Goal: Task Accomplishment & Management: Manage account settings

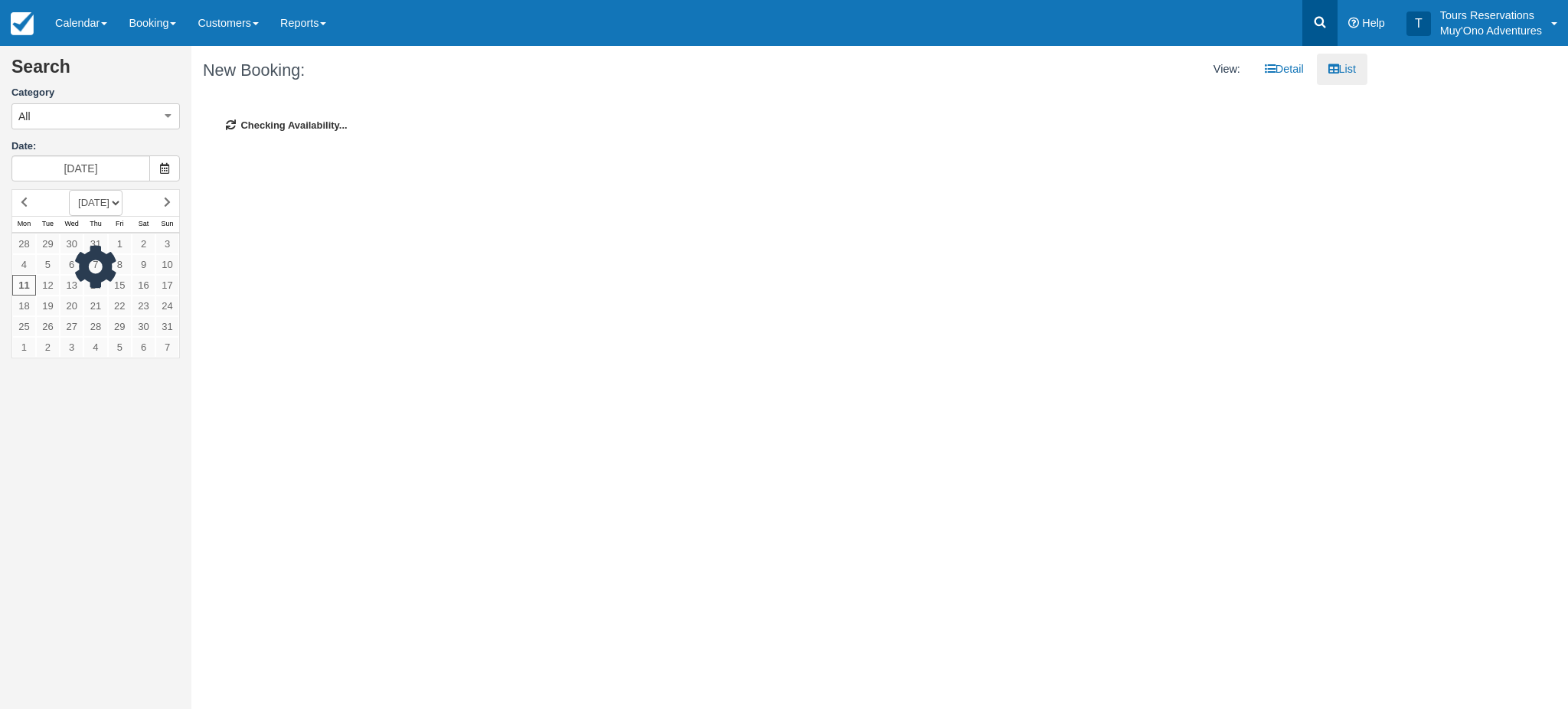
click at [1316, 22] on icon at bounding box center [1320, 23] width 12 height 12
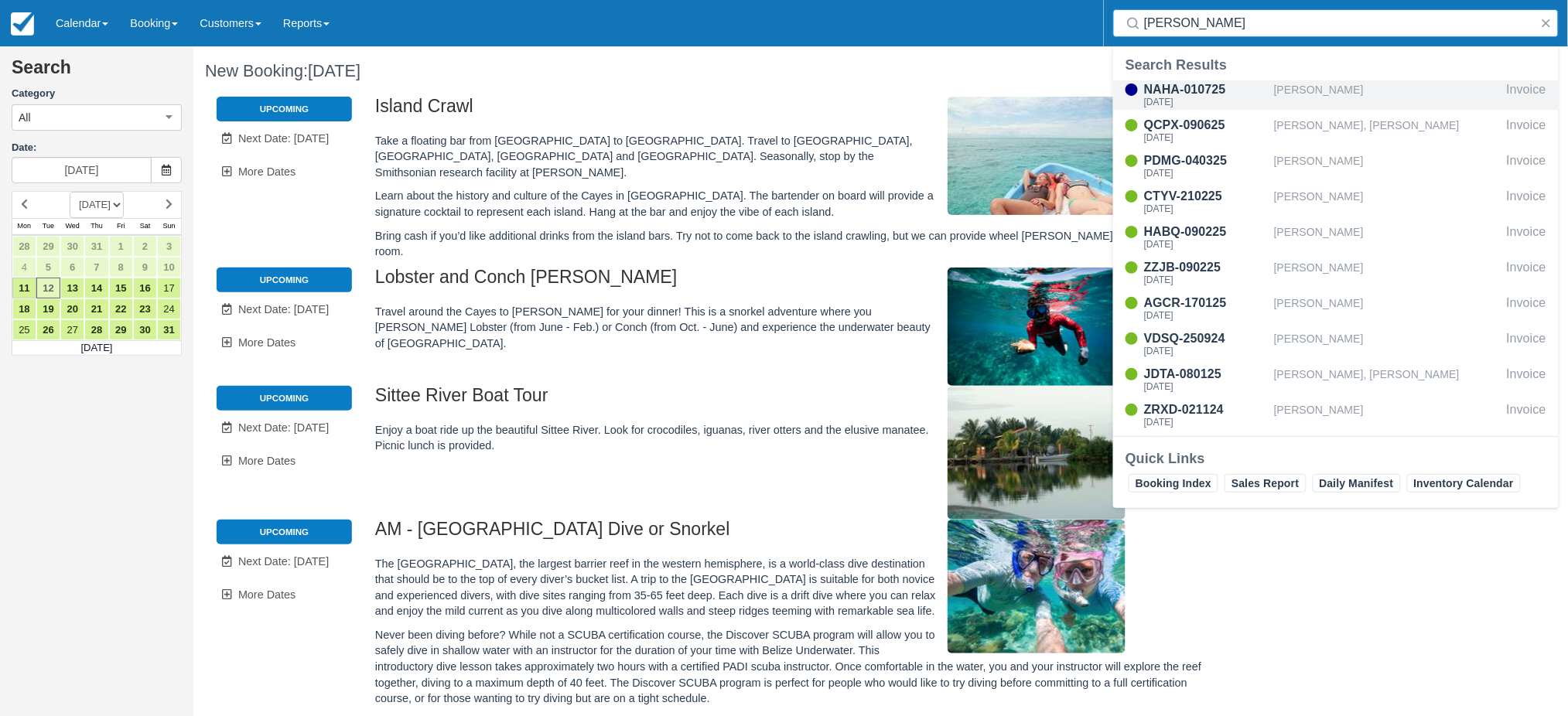
type input "eric"
click at [1317, 96] on div "[PERSON_NAME]" at bounding box center [1387, 95] width 227 height 29
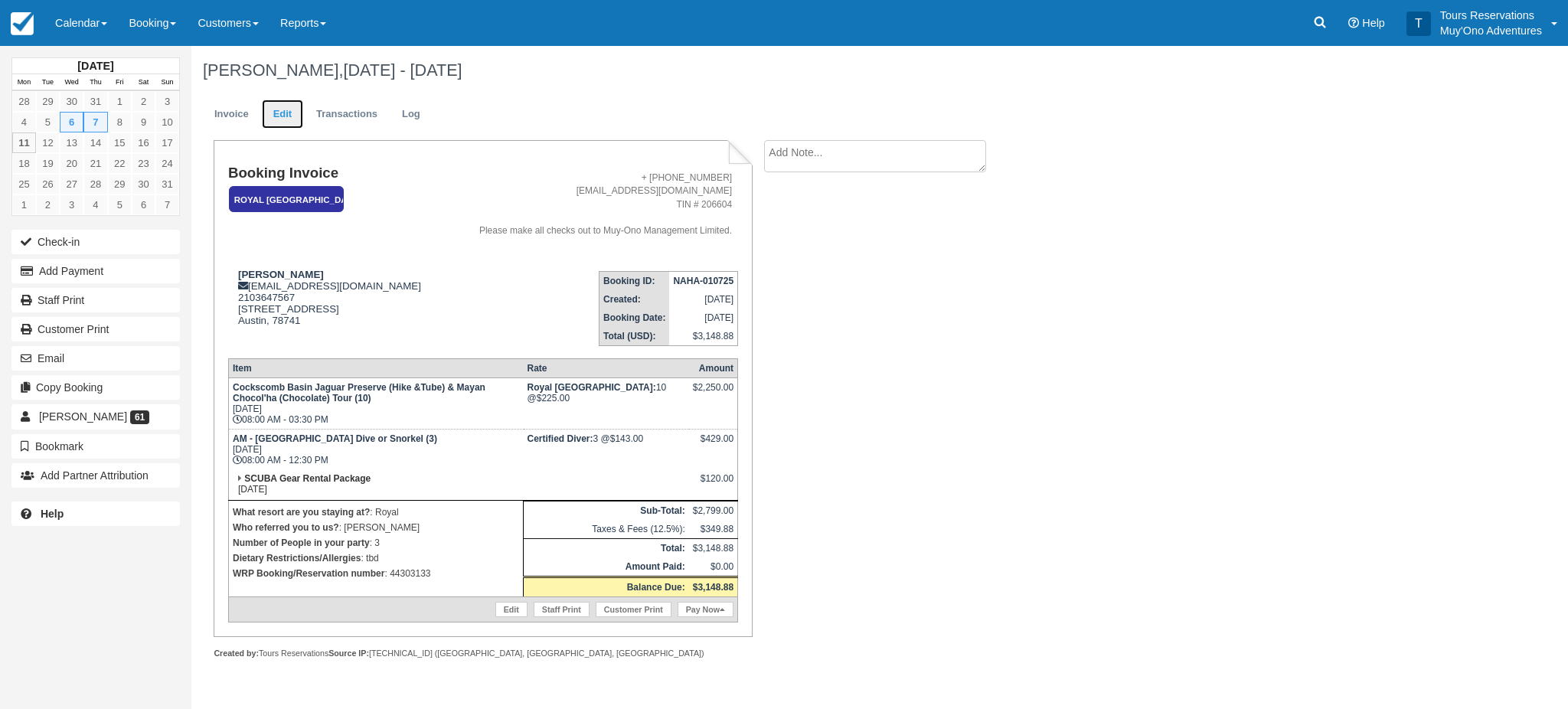
click at [280, 113] on link "Edit" at bounding box center [282, 114] width 41 height 30
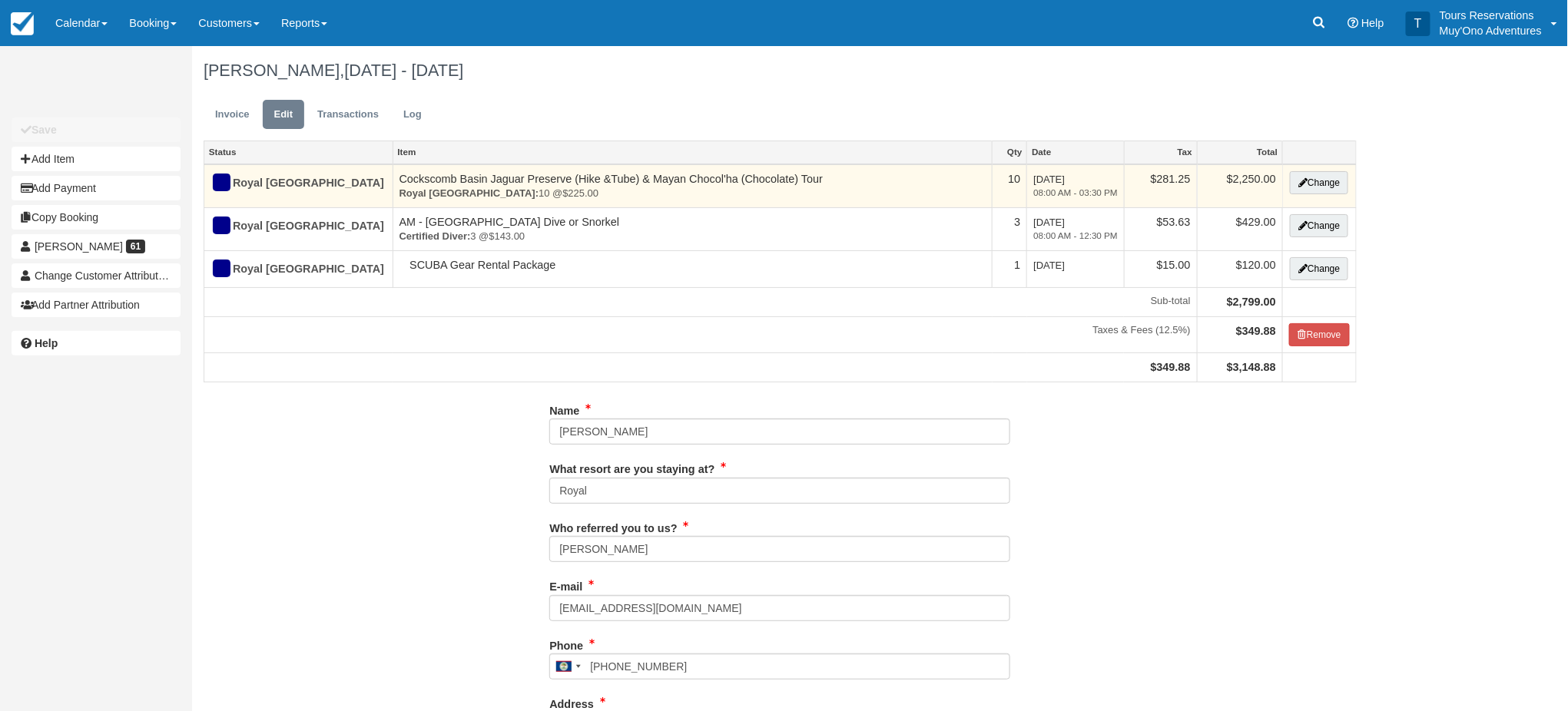
type input "2103647567"
click at [1322, 183] on button "Change" at bounding box center [1319, 183] width 58 height 23
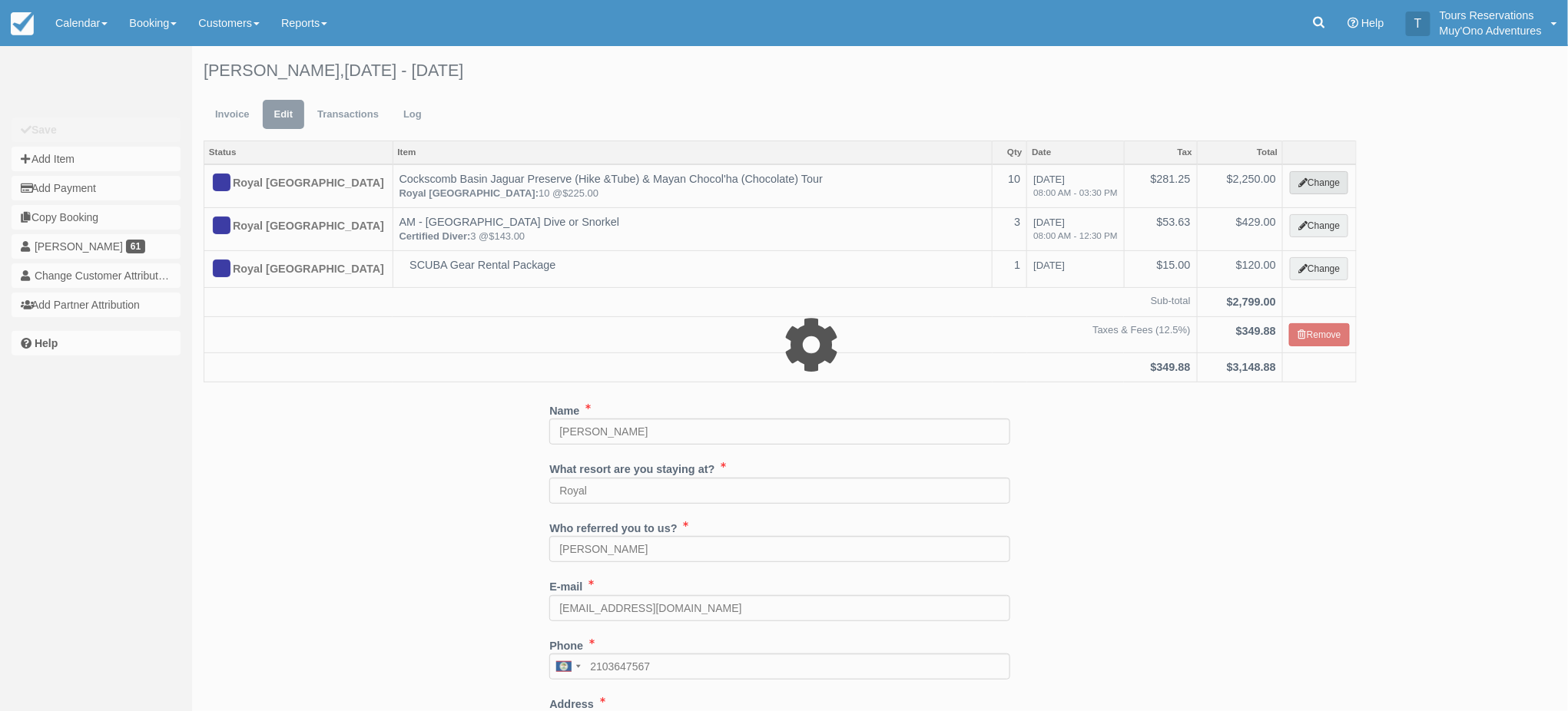
select select "15"
type input "2250.00"
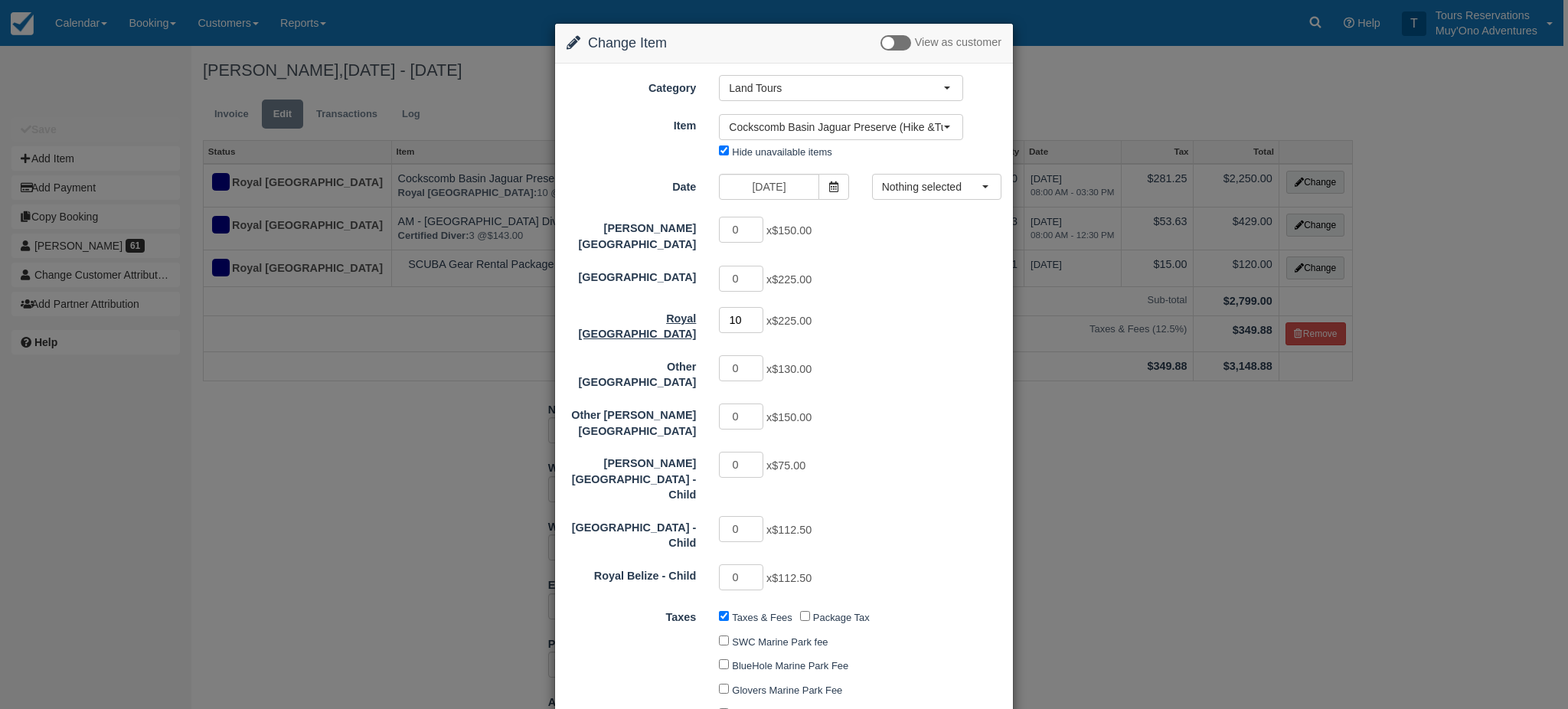
drag, startPoint x: 739, startPoint y: 308, endPoint x: 659, endPoint y: 313, distance: 80.2
click at [671, 308] on div "Royal Belize 10 x $225.00" at bounding box center [784, 324] width 458 height 37
type input "9"
click at [888, 181] on span "Nothing selected" at bounding box center [931, 187] width 99 height 16
click at [910, 202] on div "Date [DATE] Time Selector Nothing selected Nothing selected 08:00 AM - 03:30 PM" at bounding box center [784, 188] width 458 height 30
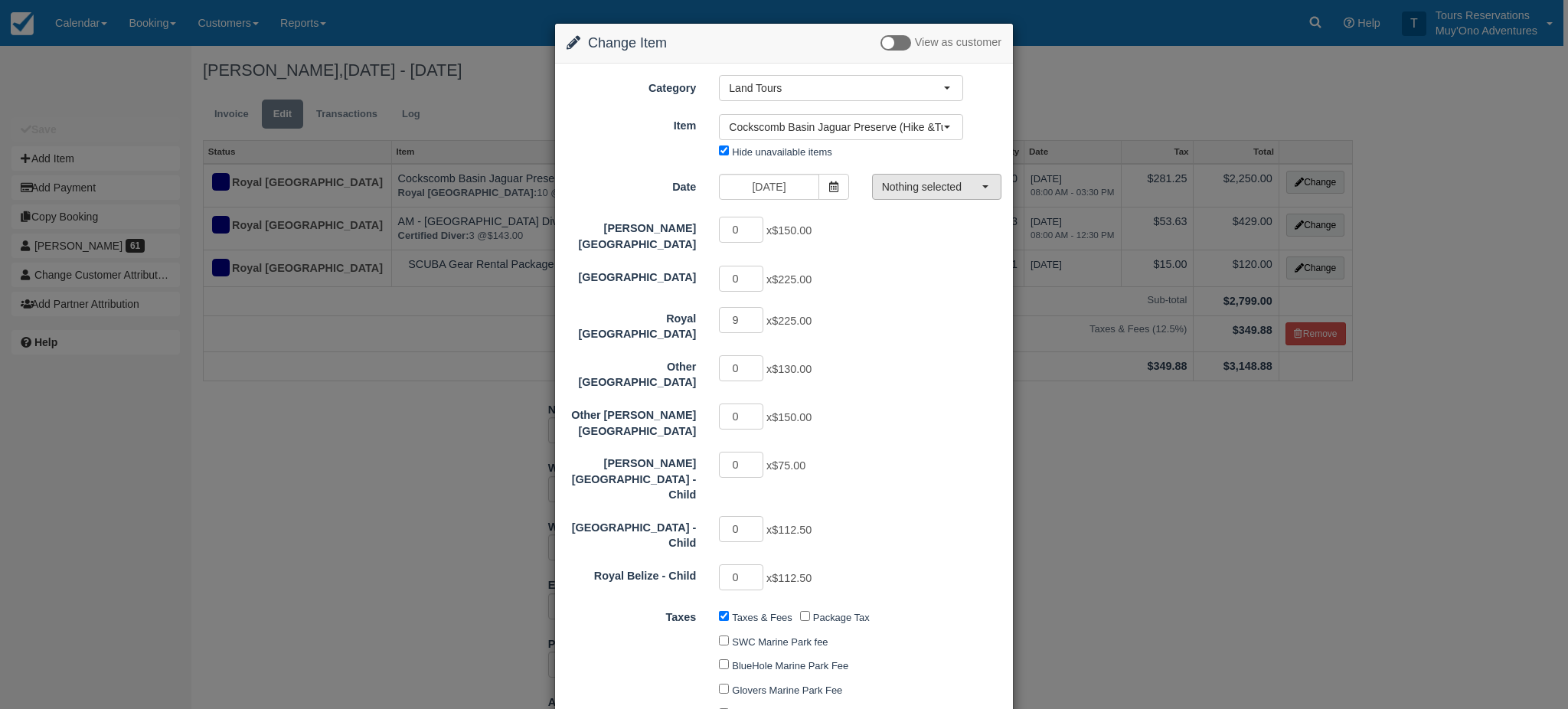
click at [917, 192] on span "Nothing selected" at bounding box center [931, 187] width 99 height 16
click at [984, 192] on button "Nothing selected" at bounding box center [937, 186] width 130 height 26
click at [934, 200] on button "Nothing selected" at bounding box center [937, 186] width 130 height 26
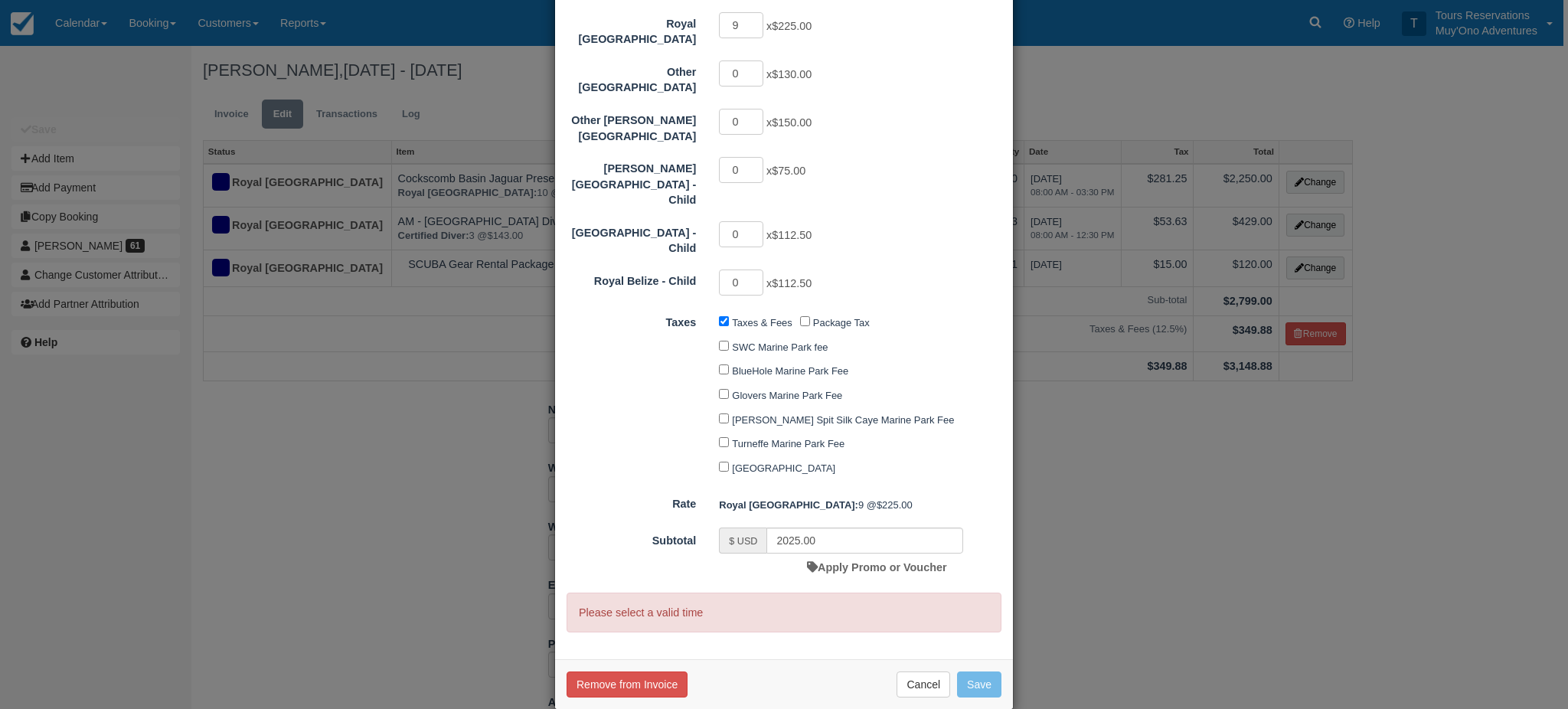
click at [863, 604] on p "Please select a valid time" at bounding box center [784, 613] width 435 height 41
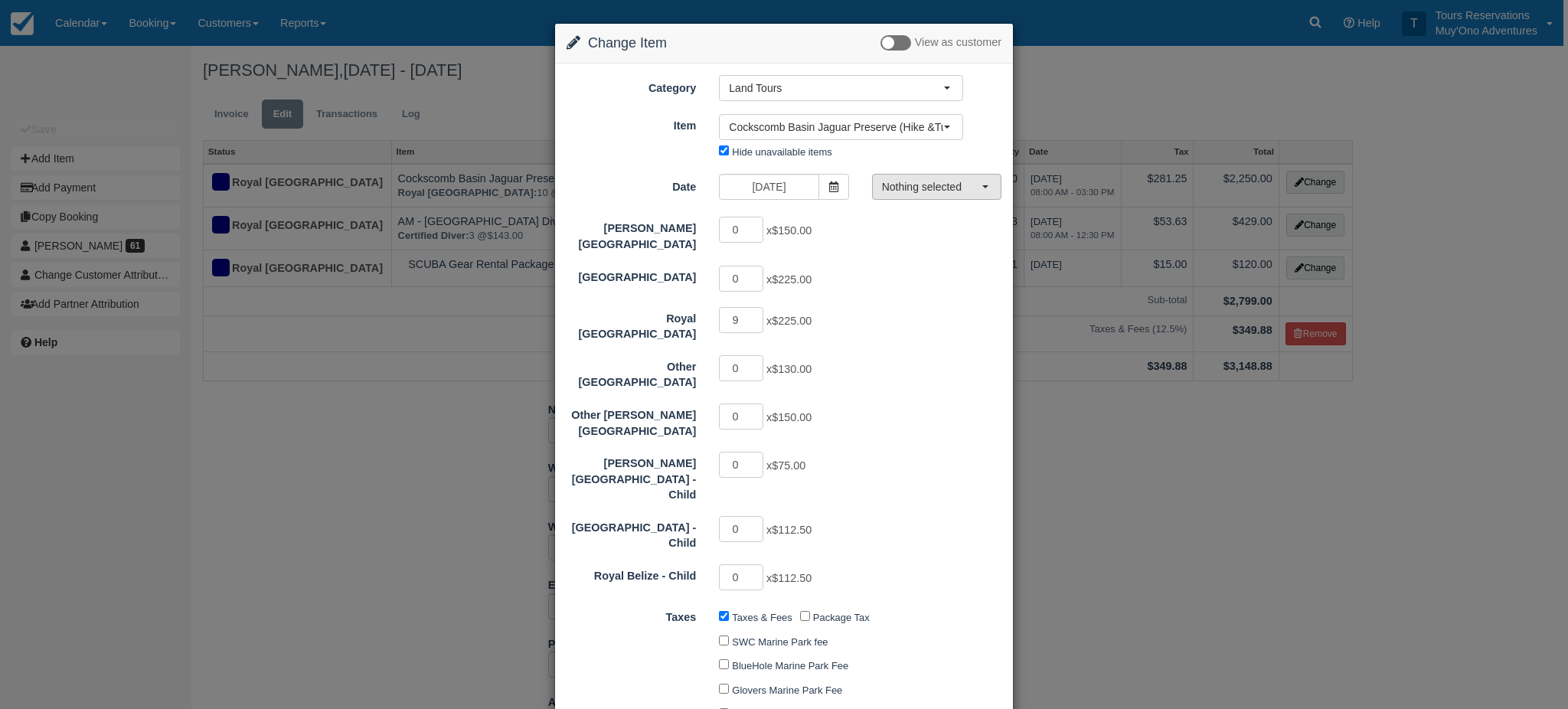
click at [902, 184] on span "Nothing selected" at bounding box center [931, 187] width 99 height 16
click at [834, 181] on icon at bounding box center [834, 187] width 11 height 11
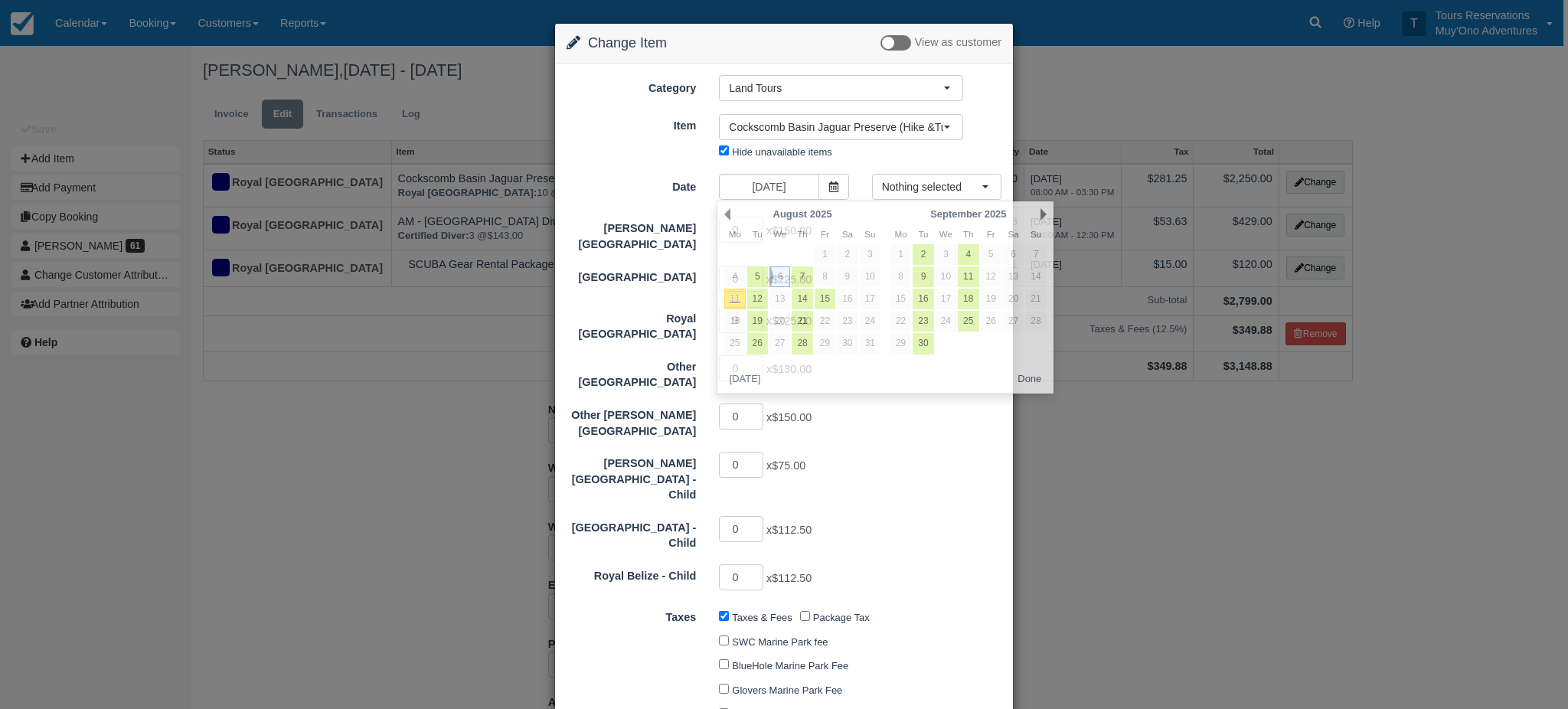
click at [920, 154] on div "Nothing selected Cockscomb Basin Jaguar Preserve (Hike &Tube) & Mayan Chocol'ha…" at bounding box center [841, 139] width 267 height 51
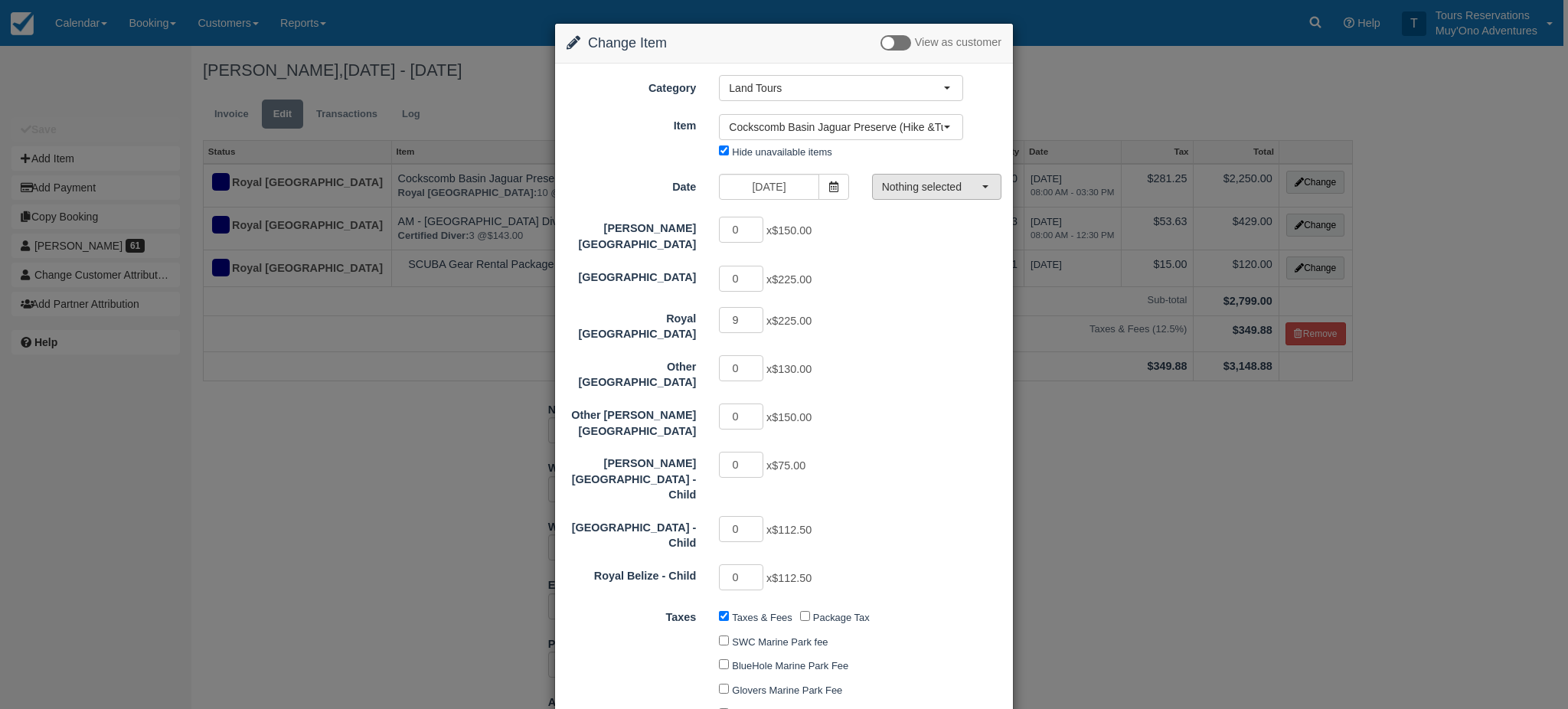
click at [930, 191] on span "Nothing selected" at bounding box center [931, 187] width 99 height 16
click at [975, 200] on button "Nothing selected" at bounding box center [937, 186] width 130 height 26
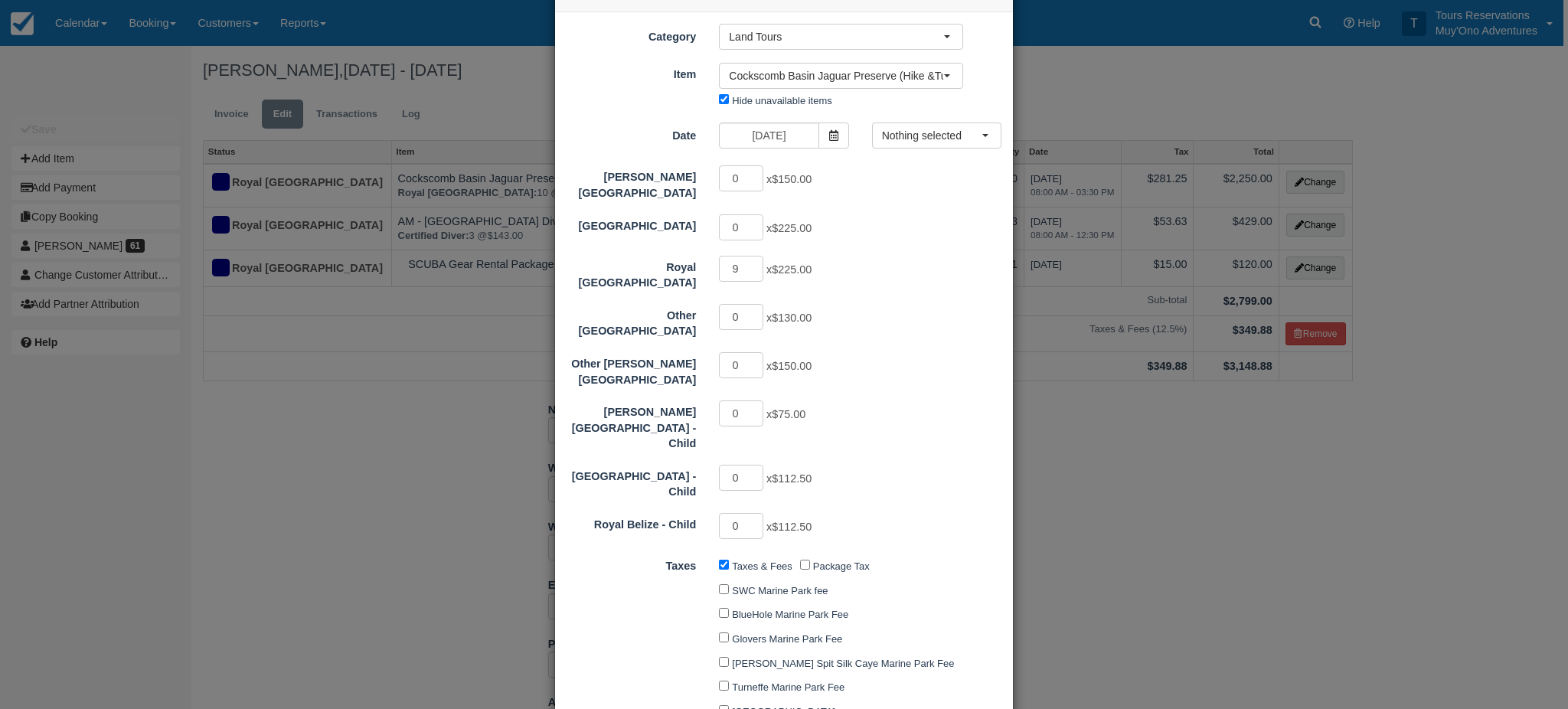
scroll to position [295, 0]
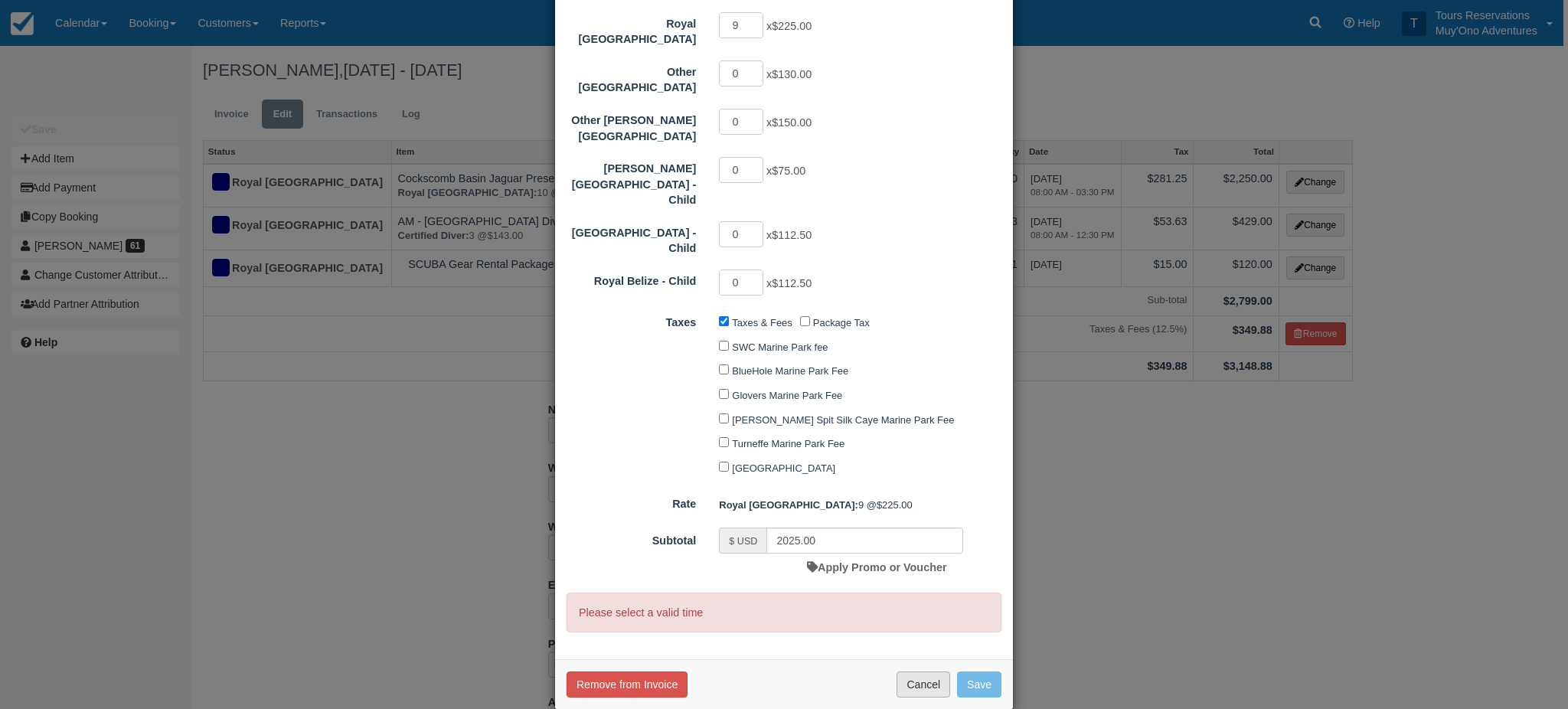
click at [927, 671] on button "Cancel" at bounding box center [923, 684] width 54 height 26
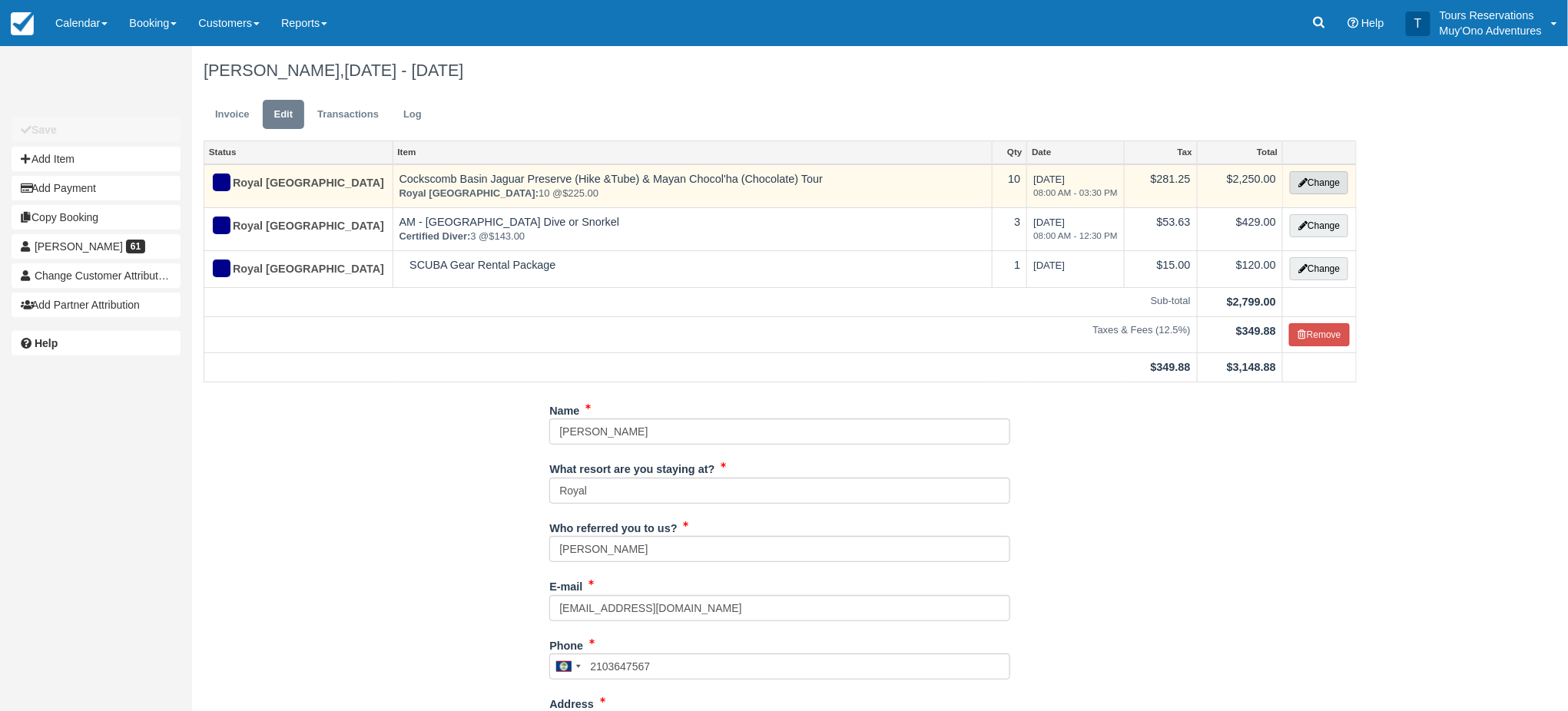
click at [1311, 193] on button "Change" at bounding box center [1319, 183] width 58 height 23
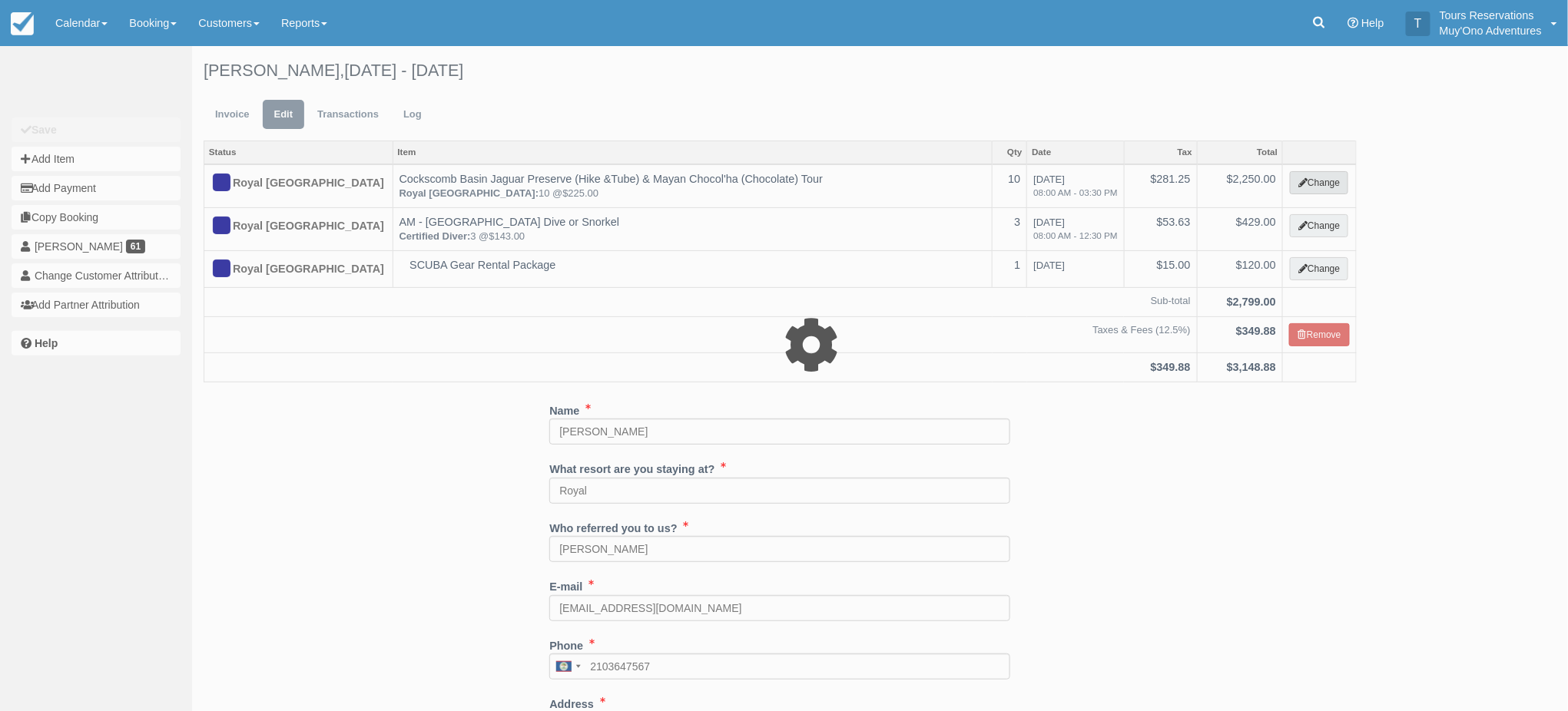
type input "2250.00"
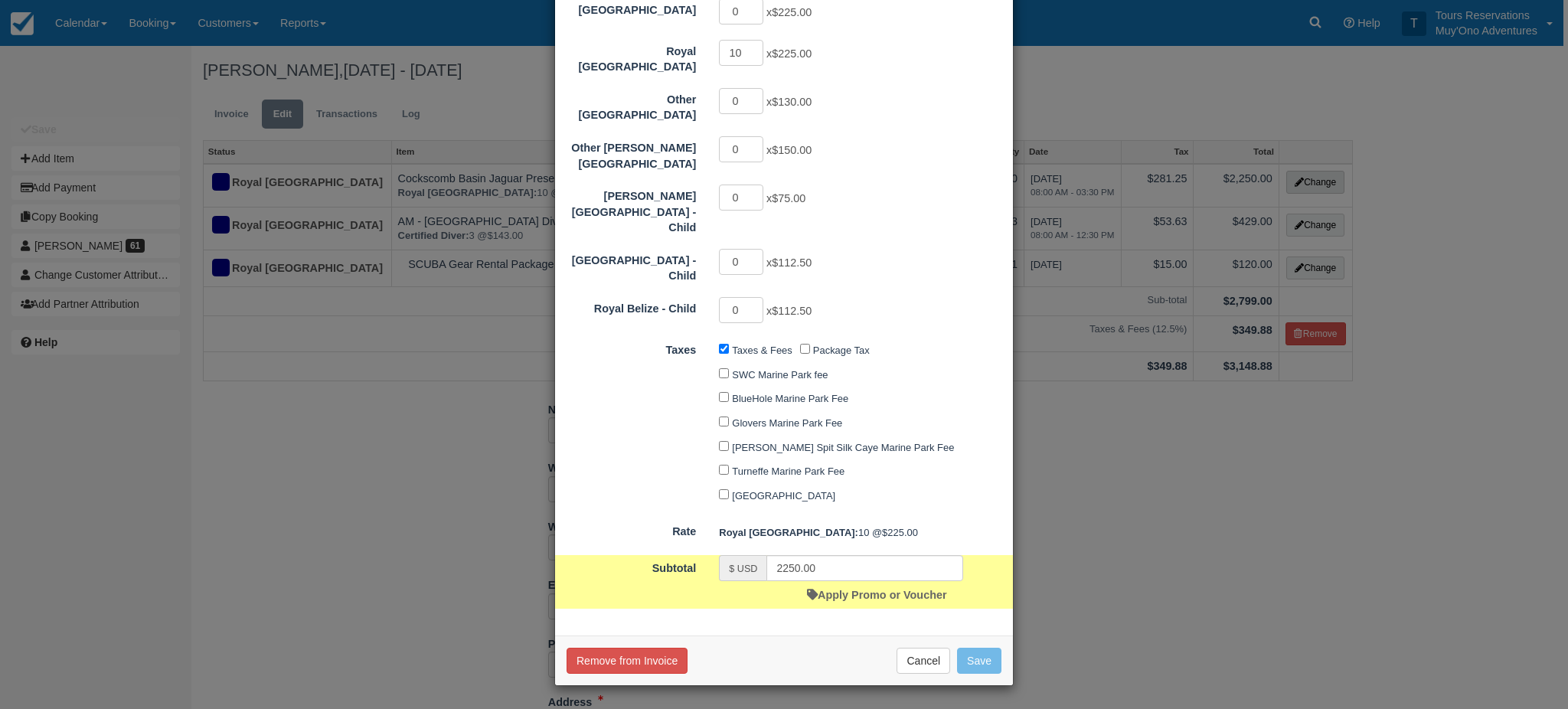
scroll to position [0, 0]
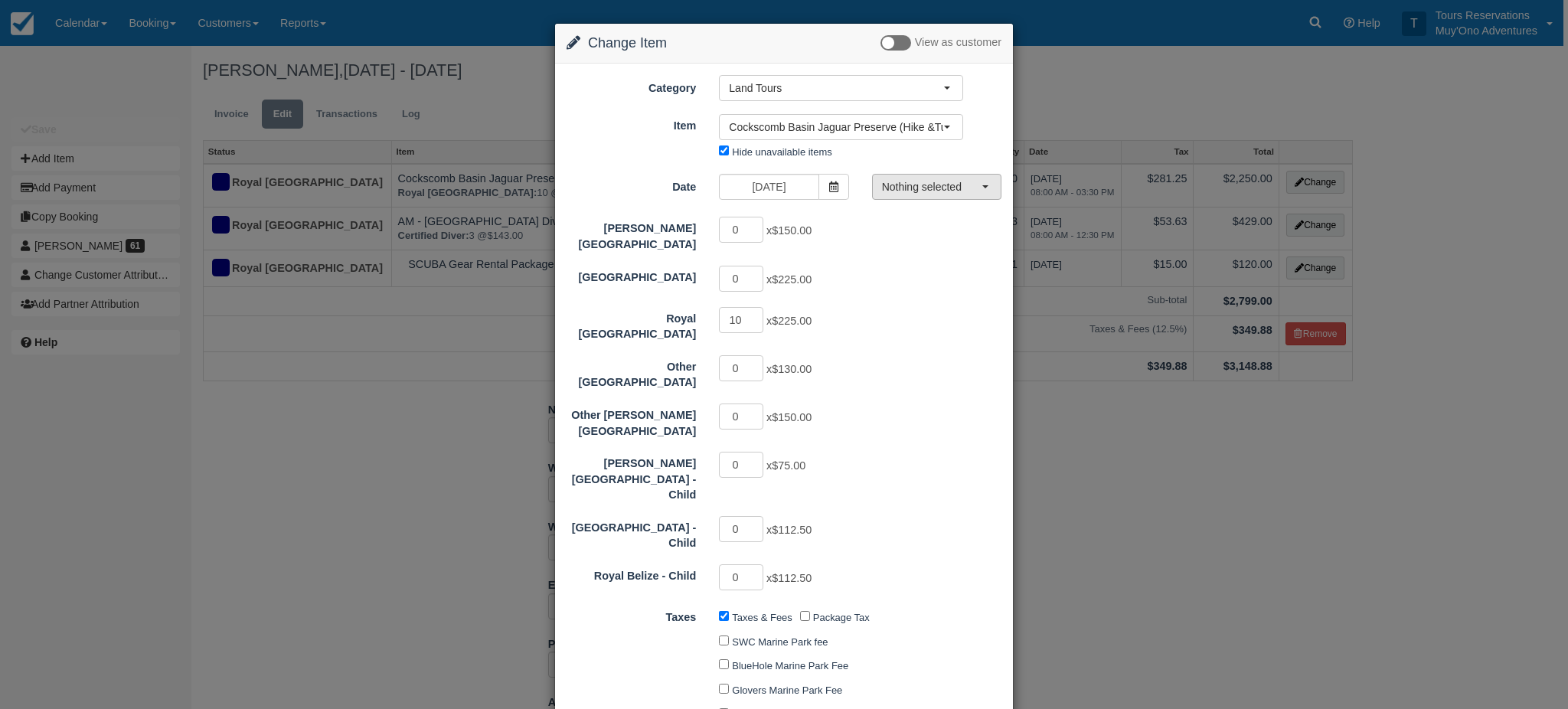
click at [892, 181] on span "Nothing selected" at bounding box center [931, 187] width 99 height 16
click at [745, 320] on input "10" at bounding box center [741, 320] width 45 height 26
type input "1"
type input "9"
click at [911, 187] on span "Nothing selected" at bounding box center [931, 187] width 99 height 16
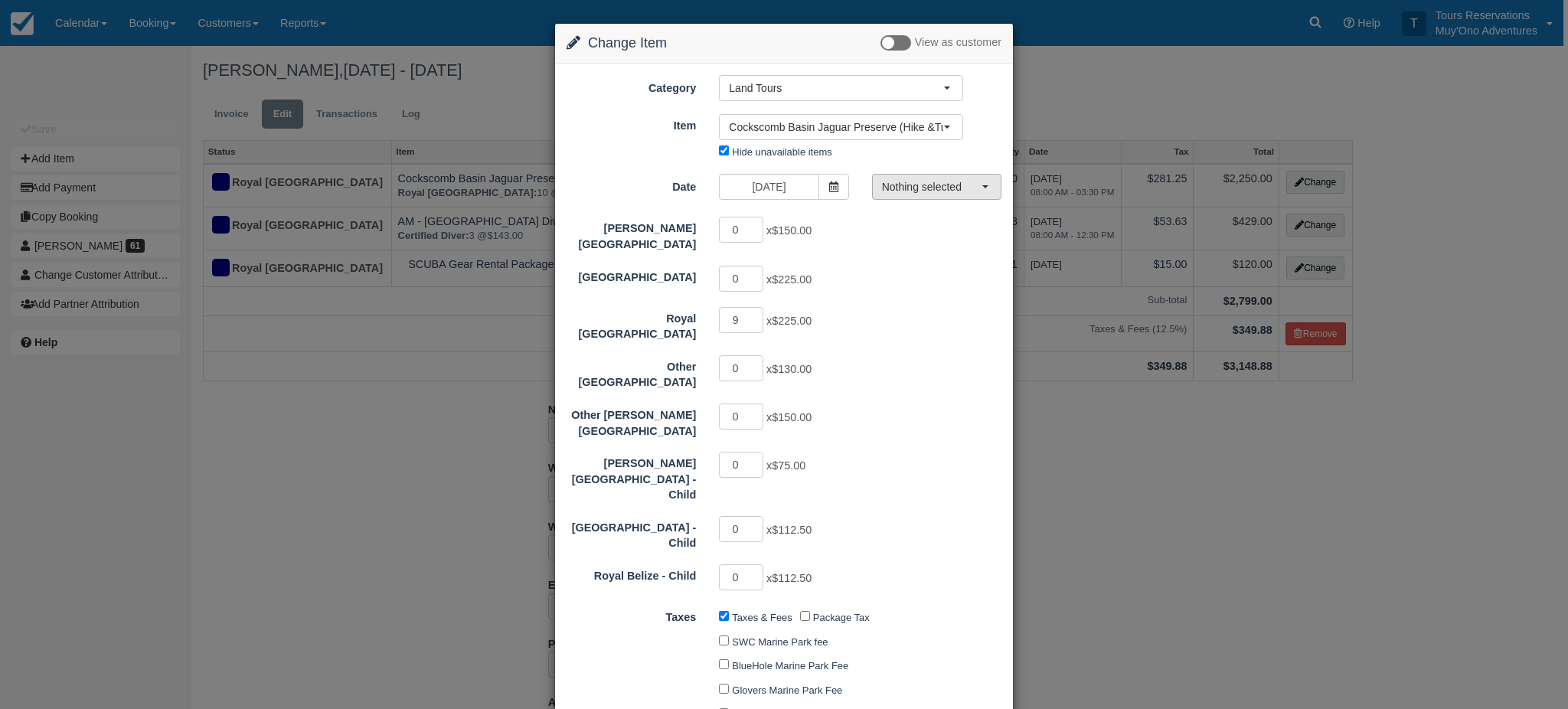
type input "2025.00"
click at [963, 187] on span "Nothing selected" at bounding box center [931, 187] width 99 height 16
click at [959, 187] on span "Nothing selected" at bounding box center [931, 187] width 99 height 16
